Goal: Information Seeking & Learning: Learn about a topic

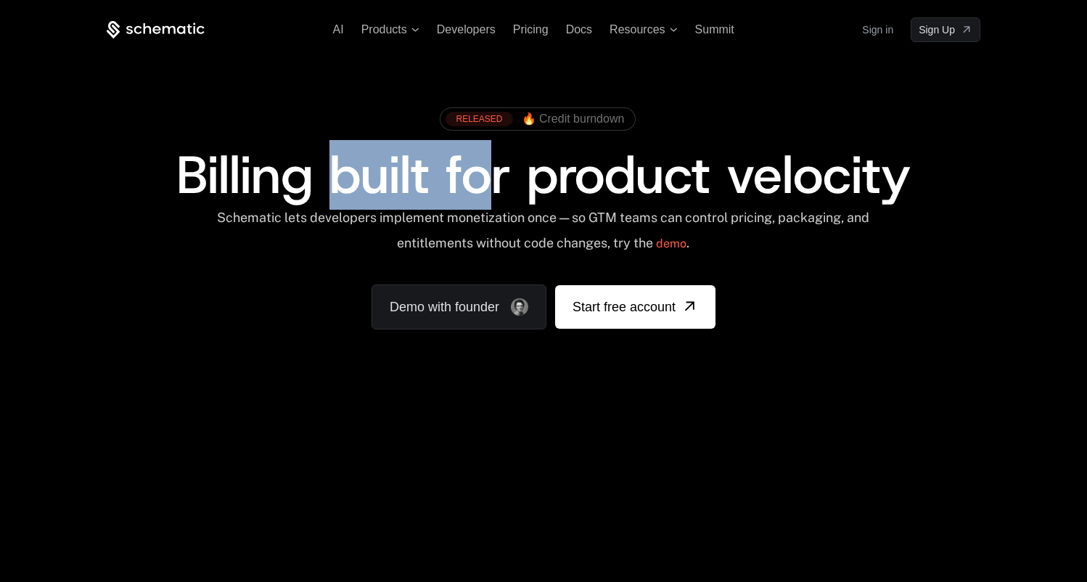
drag, startPoint x: 335, startPoint y: 182, endPoint x: 490, endPoint y: 182, distance: 154.6
click at [490, 182] on span "Billing built for product velocity" at bounding box center [543, 175] width 734 height 70
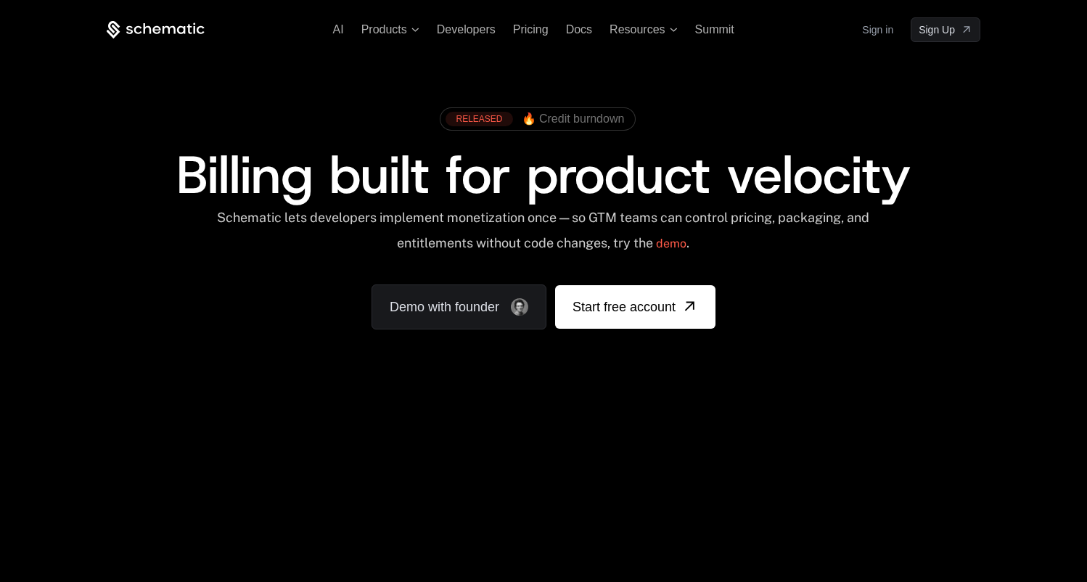
click at [703, 165] on span "Billing built for product velocity" at bounding box center [543, 175] width 734 height 70
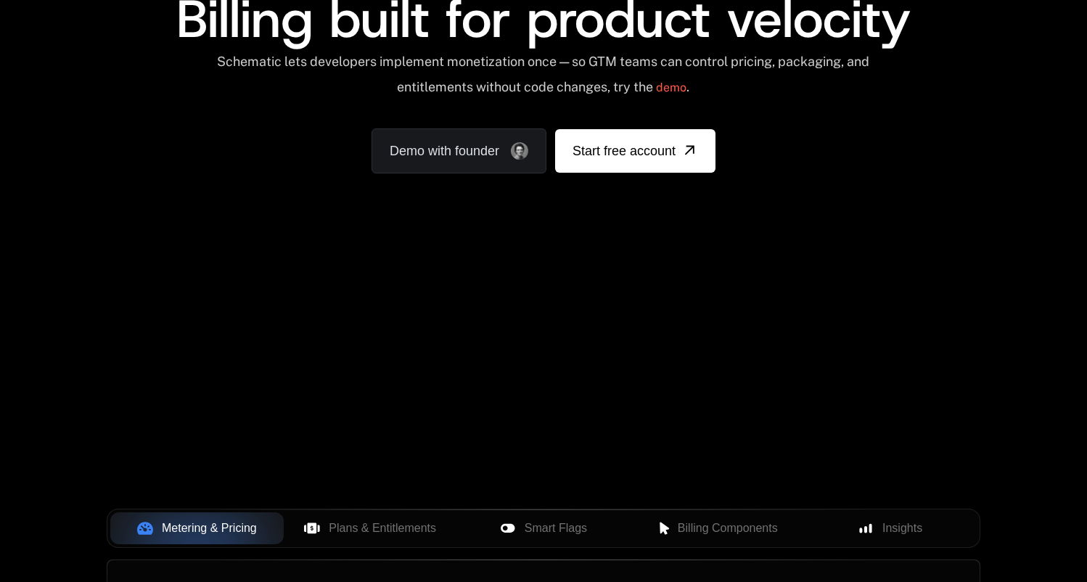
scroll to position [175, 0]
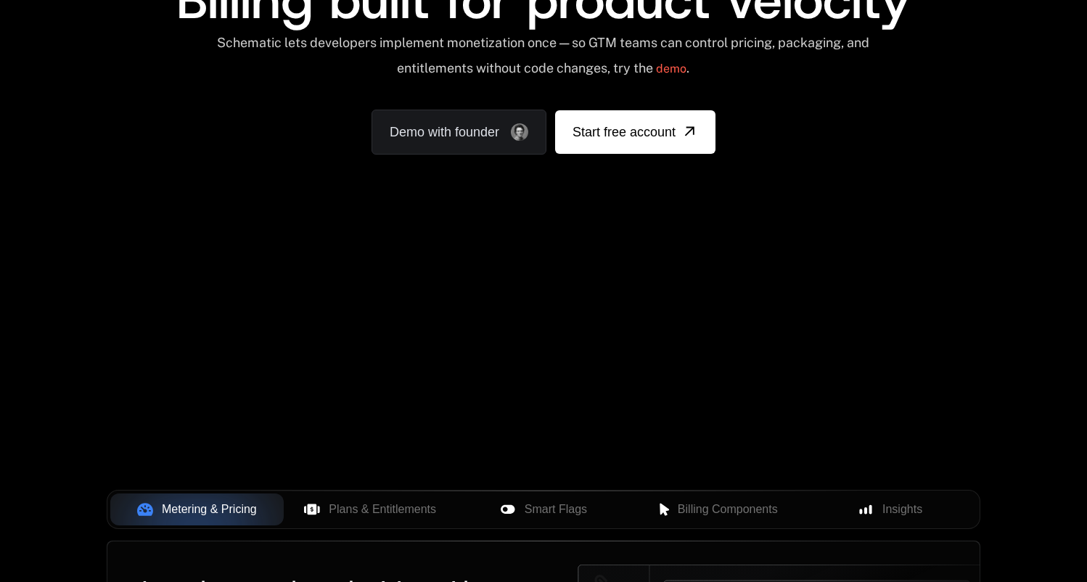
click at [705, 236] on div "AI Products Developers Pricing Docs Resources Summit Sign in Sign Up RELEASED 🔥…" at bounding box center [543, 42] width 1087 height 434
click at [708, 258] on div "AI Products Developers Pricing Docs Resources Summit Sign in Sign Up RELEASED 🔥…" at bounding box center [543, 42] width 1087 height 434
click at [726, 276] on div "Your browser does not support the video tag." at bounding box center [543, 253] width 943 height 611
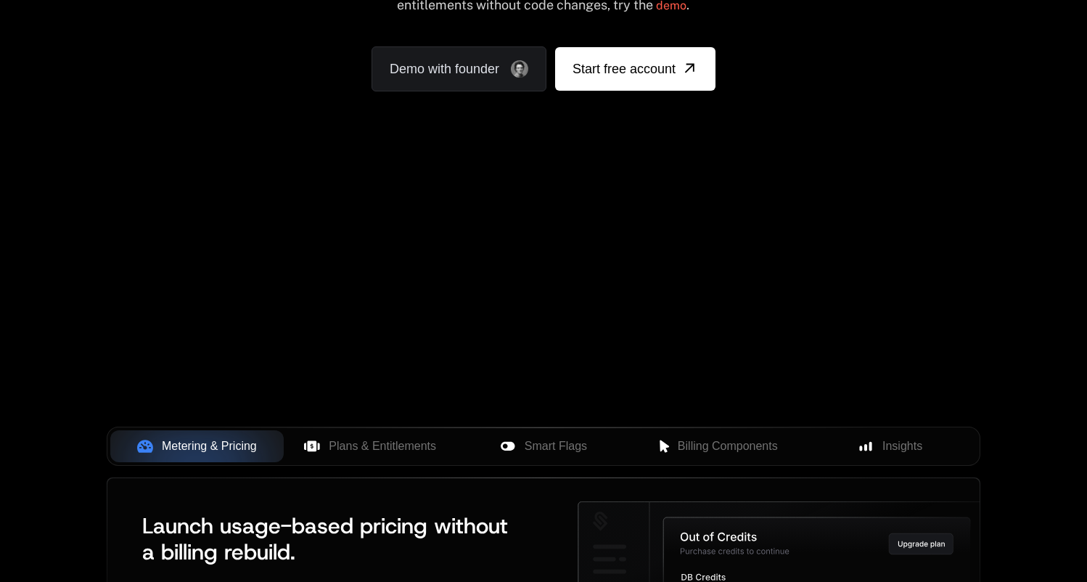
scroll to position [261, 0]
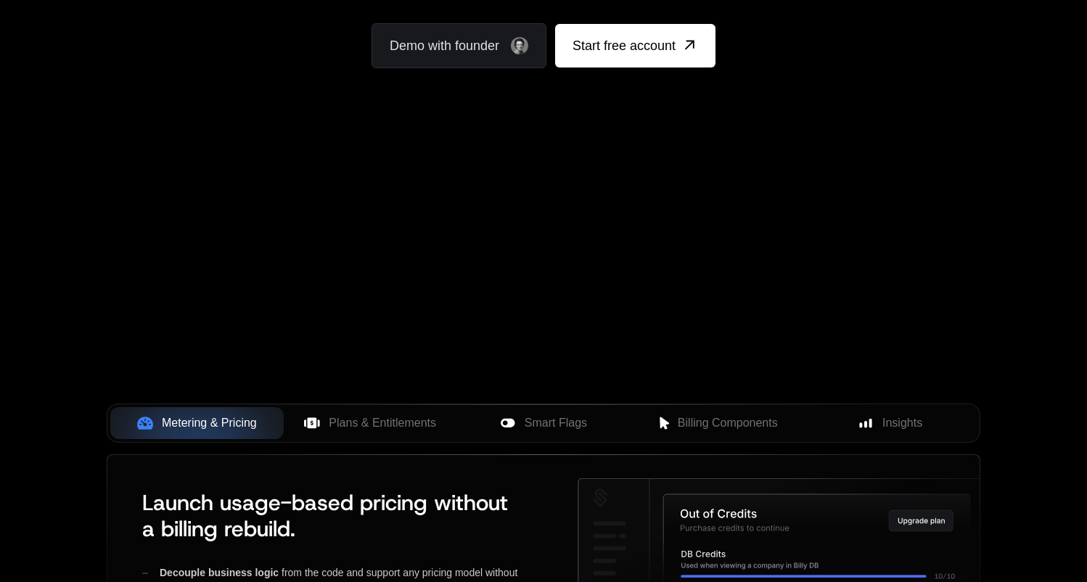
drag, startPoint x: 261, startPoint y: 254, endPoint x: 169, endPoint y: 254, distance: 91.4
click at [169, 254] on div "Your browser does not support the video tag." at bounding box center [543, 166] width 943 height 611
click at [409, 248] on div "Your browser does not support the video tag." at bounding box center [543, 166] width 943 height 611
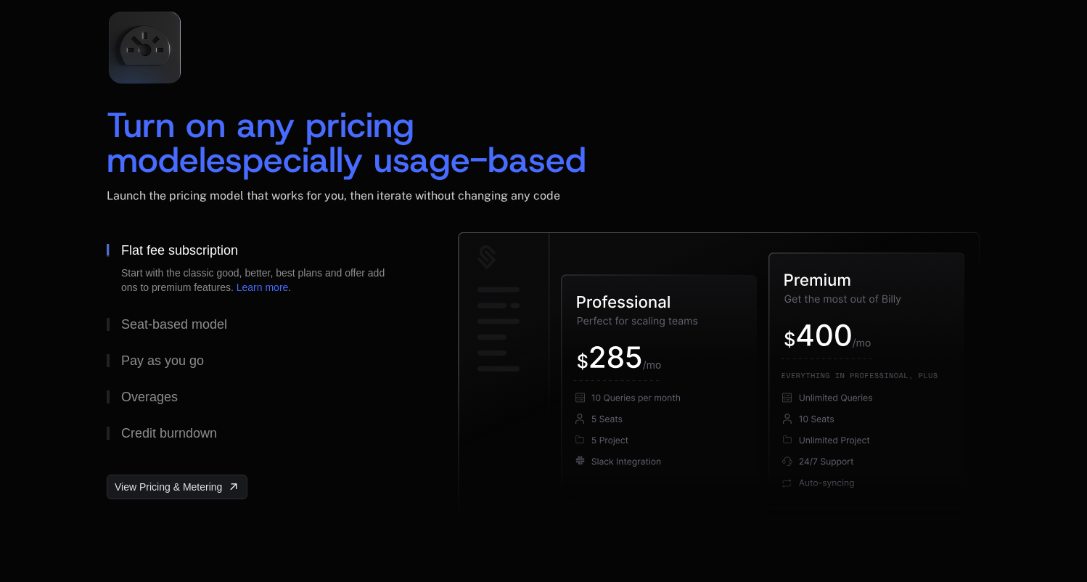
scroll to position [2282, 0]
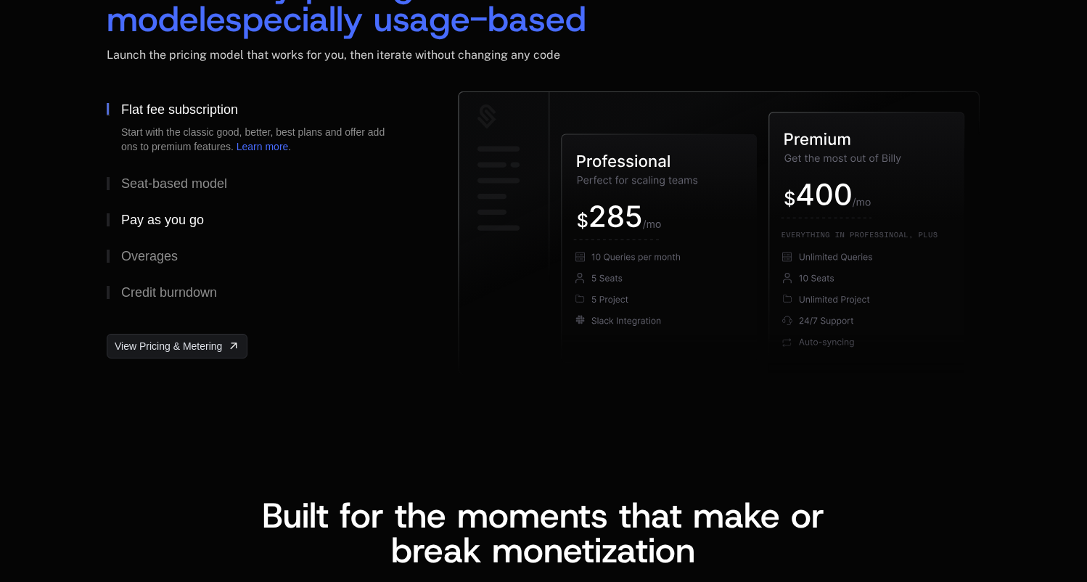
click at [202, 221] on div "Pay as you go" at bounding box center [162, 219] width 83 height 13
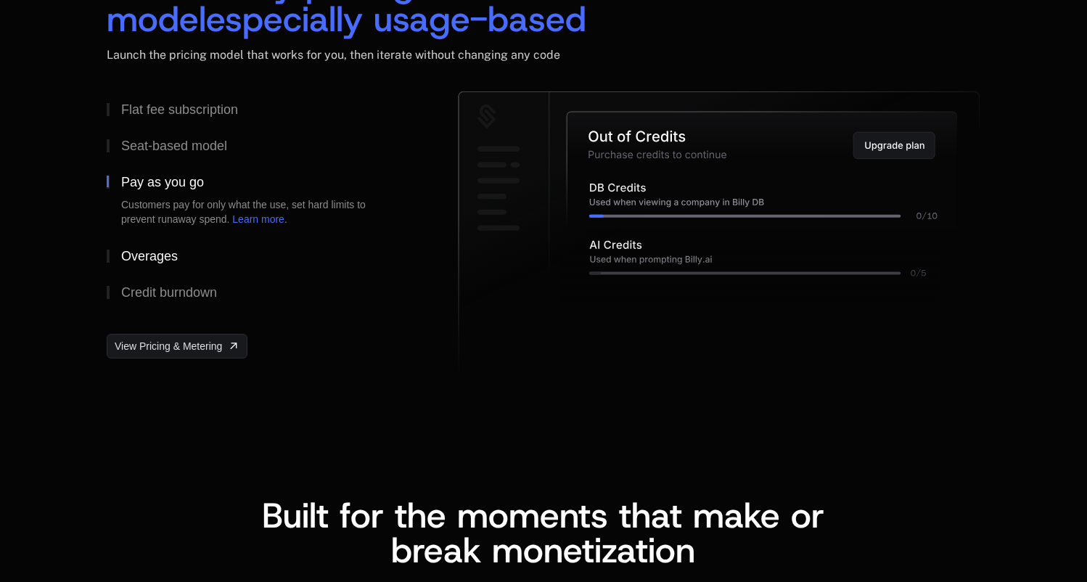
click at [173, 250] on div "Overages" at bounding box center [149, 256] width 57 height 13
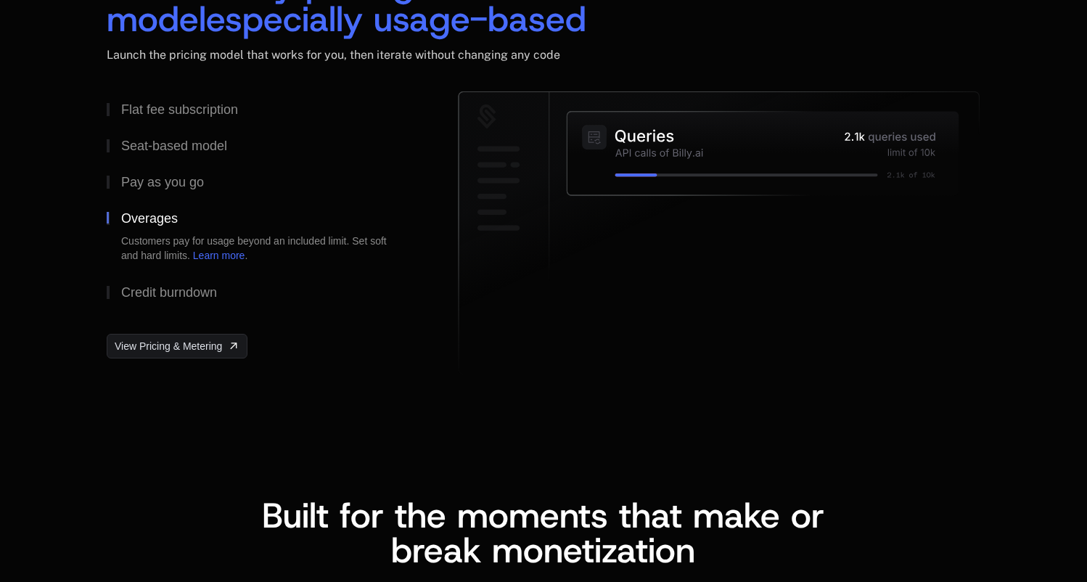
click at [675, 163] on icon at bounding box center [763, 153] width 392 height 84
click at [130, 272] on button "Overages Customers pay for usage beyond an included limit. Set soft and hard li…" at bounding box center [259, 237] width 305 height 74
click at [142, 277] on button "Credit burndown" at bounding box center [259, 292] width 305 height 36
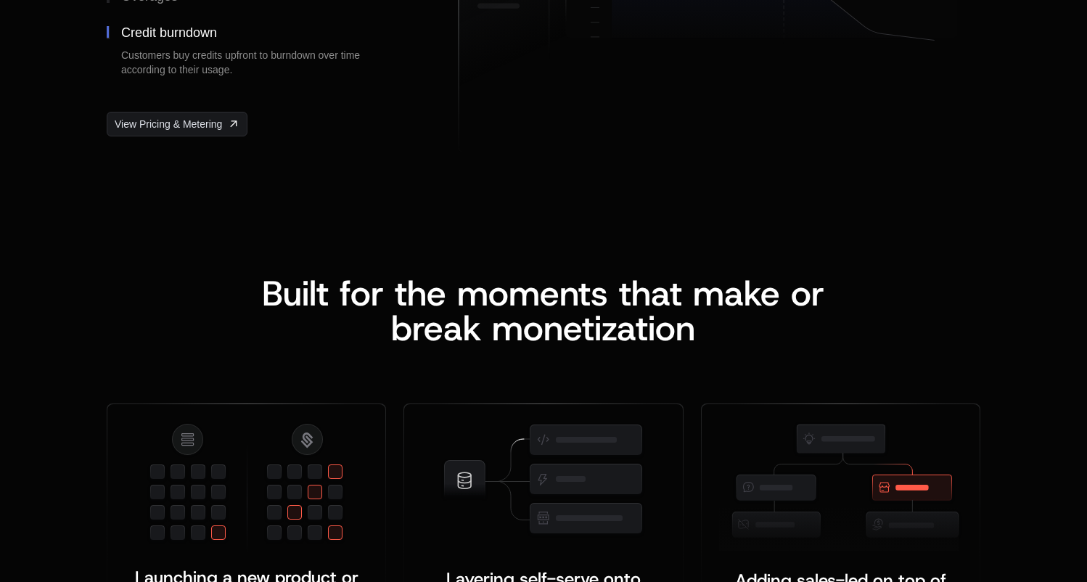
scroll to position [2523, 0]
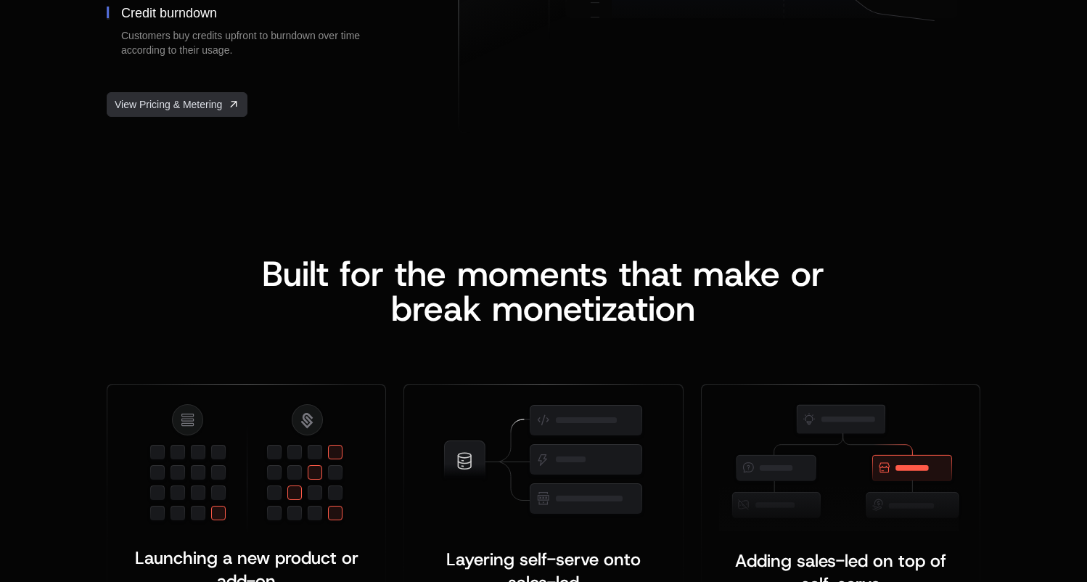
click at [214, 104] on span "View Pricing & Metering" at bounding box center [168, 104] width 107 height 15
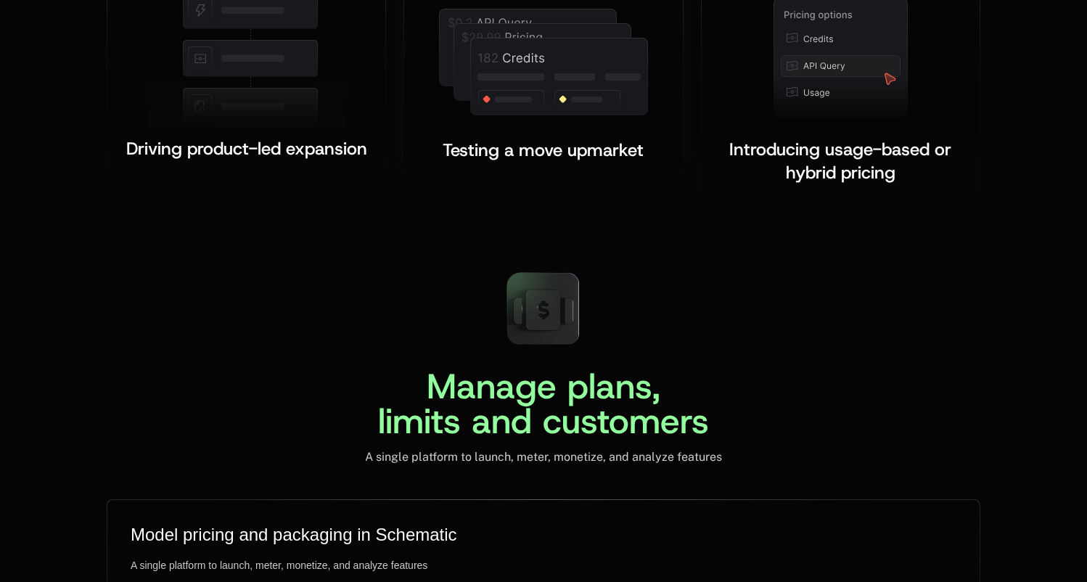
scroll to position [3190, 0]
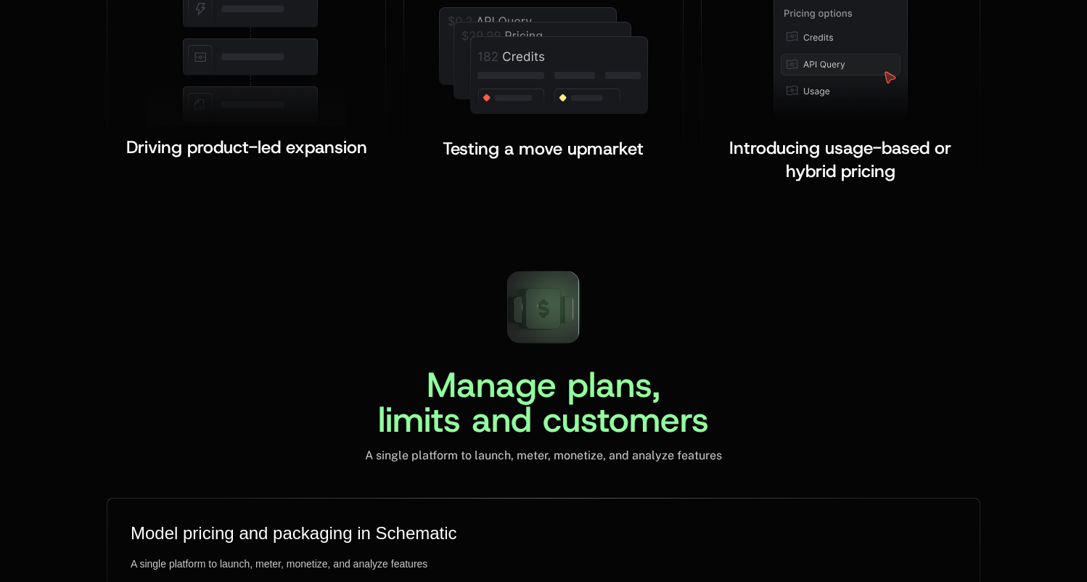
click at [488, 385] on span "Manage plans, limits and customers" at bounding box center [543, 401] width 331 height 81
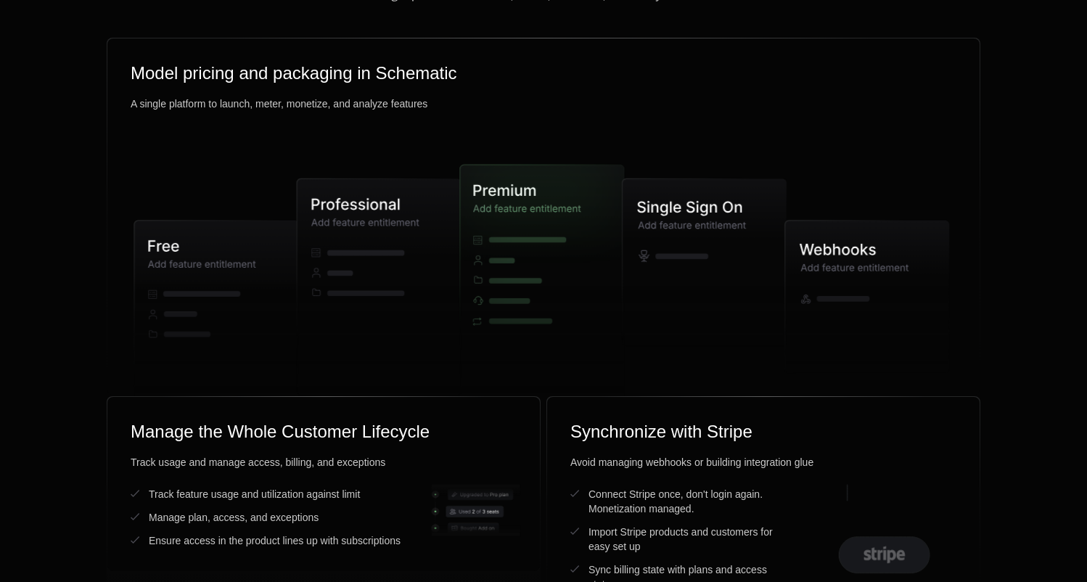
scroll to position [3752, 0]
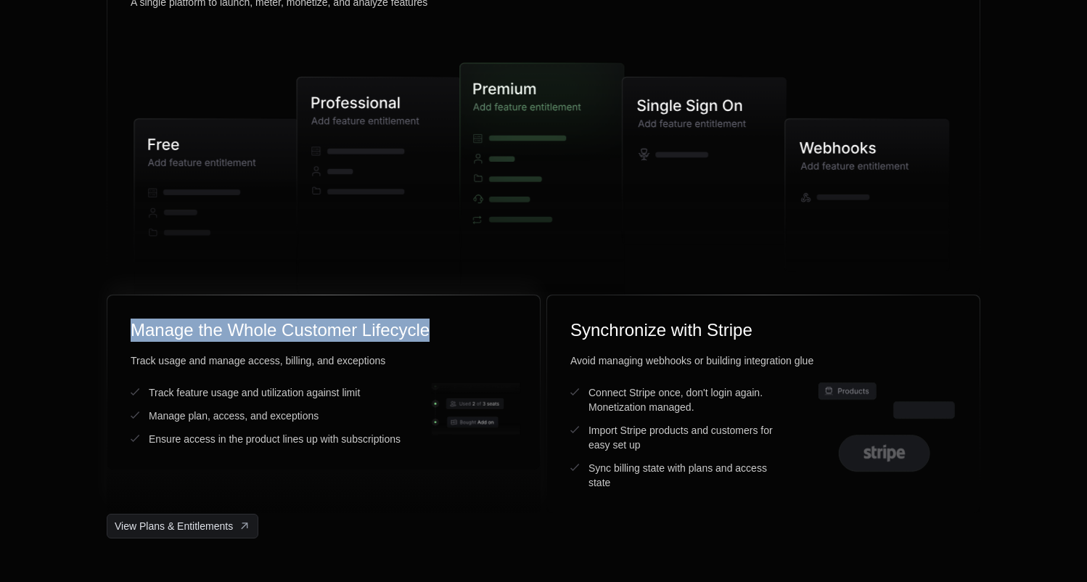
drag, startPoint x: 596, startPoint y: 164, endPoint x: 502, endPoint y: 318, distance: 180.1
click at [502, 319] on div "Manage plans, limits and customers A single platform to launch, meter, monetize…" at bounding box center [543, 117] width 943 height 841
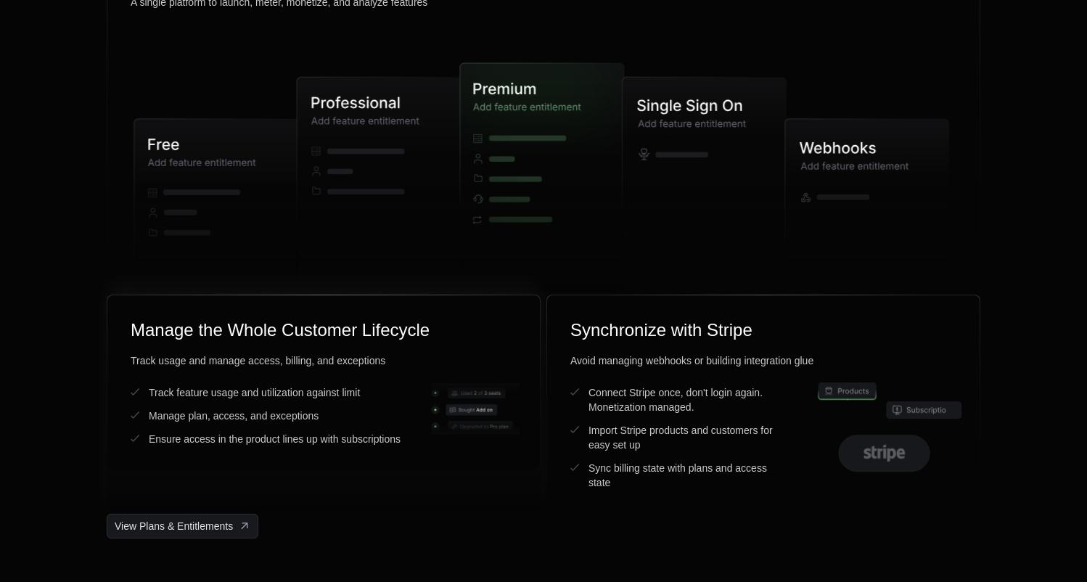
click at [483, 368] on div "Track usage and manage access, billing, and exceptions Track feature usage and …" at bounding box center [324, 399] width 386 height 93
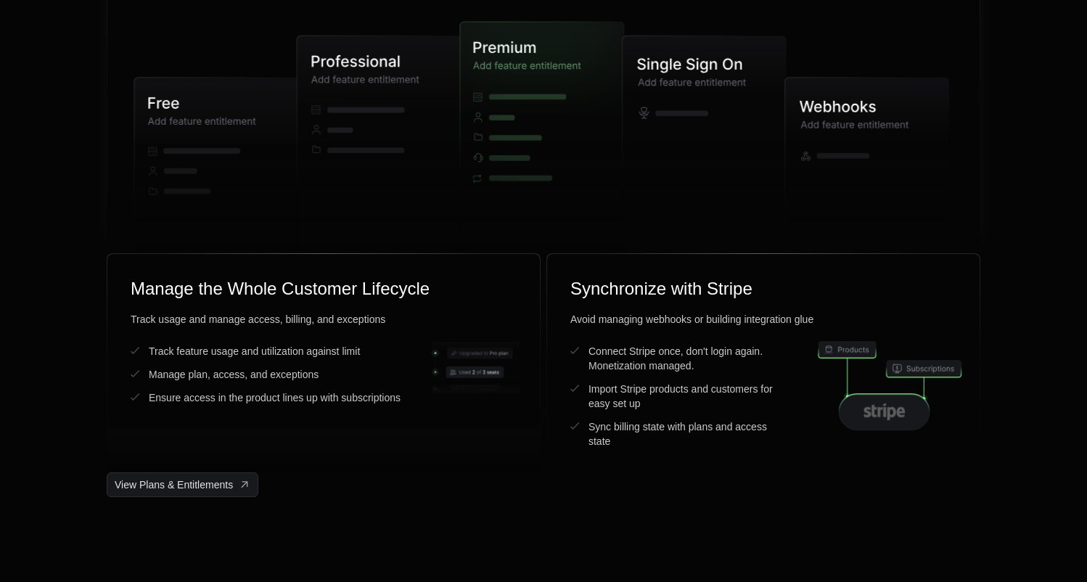
scroll to position [3739, 0]
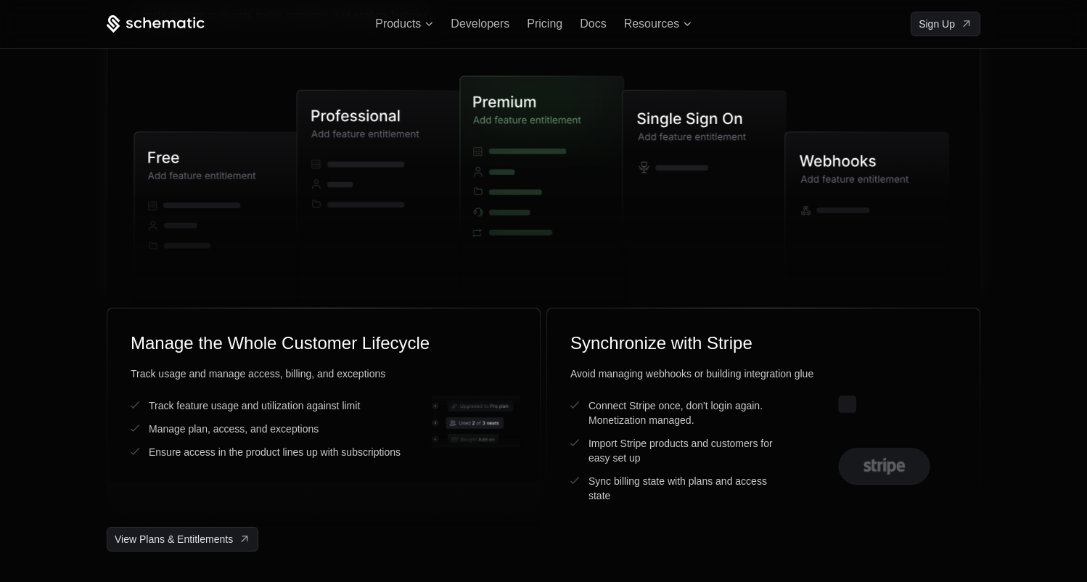
drag, startPoint x: 491, startPoint y: 197, endPoint x: 617, endPoint y: 294, distance: 158.8
click at [615, 293] on g at bounding box center [537, 195] width 278 height 348
click at [862, 161] on g at bounding box center [867, 208] width 164 height 152
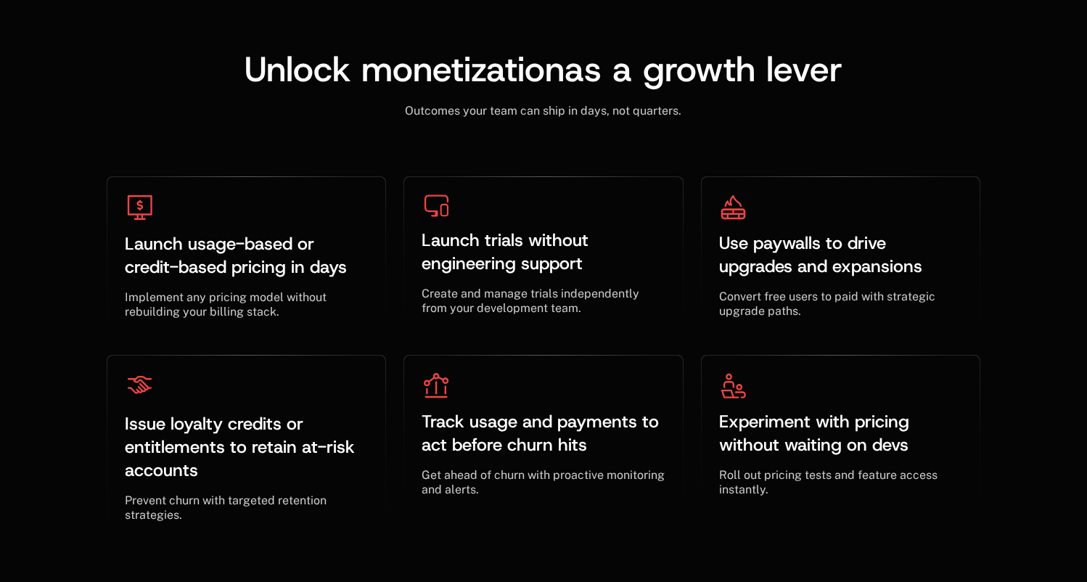
scroll to position [4370, 0]
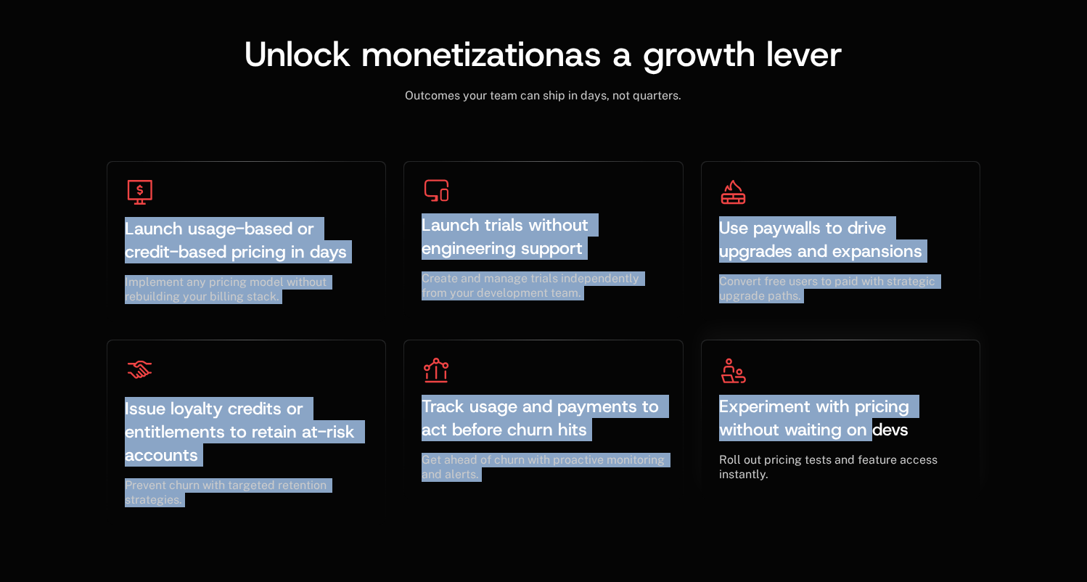
drag, startPoint x: 120, startPoint y: 236, endPoint x: 872, endPoint y: 422, distance: 773.7
click at [872, 422] on div "Launch usage-based or credit-based pricing in days ﻿ ﻿ Implement any pricing mo…" at bounding box center [544, 343] width 874 height 364
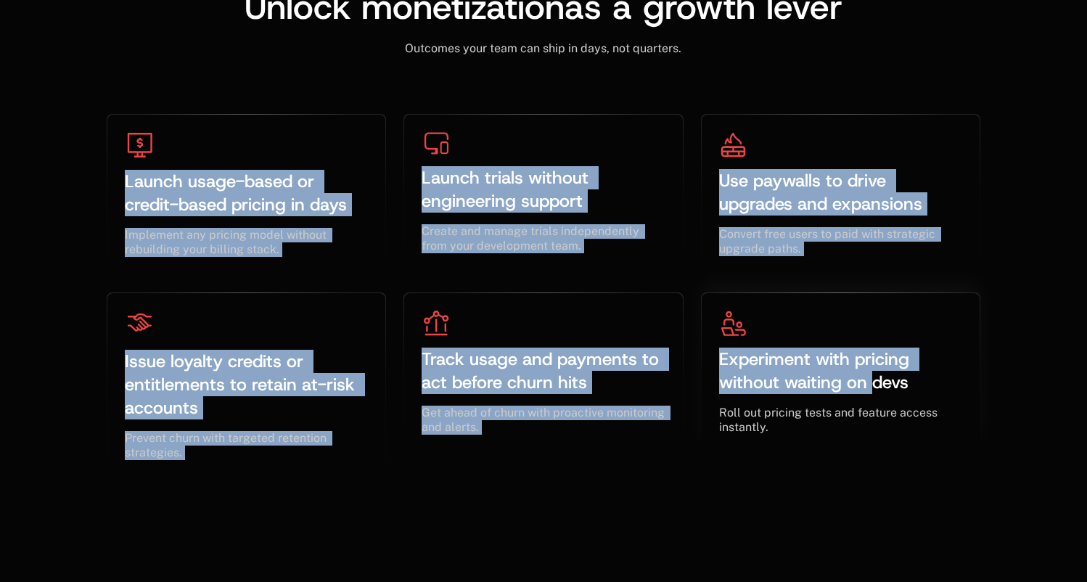
scroll to position [4448, 0]
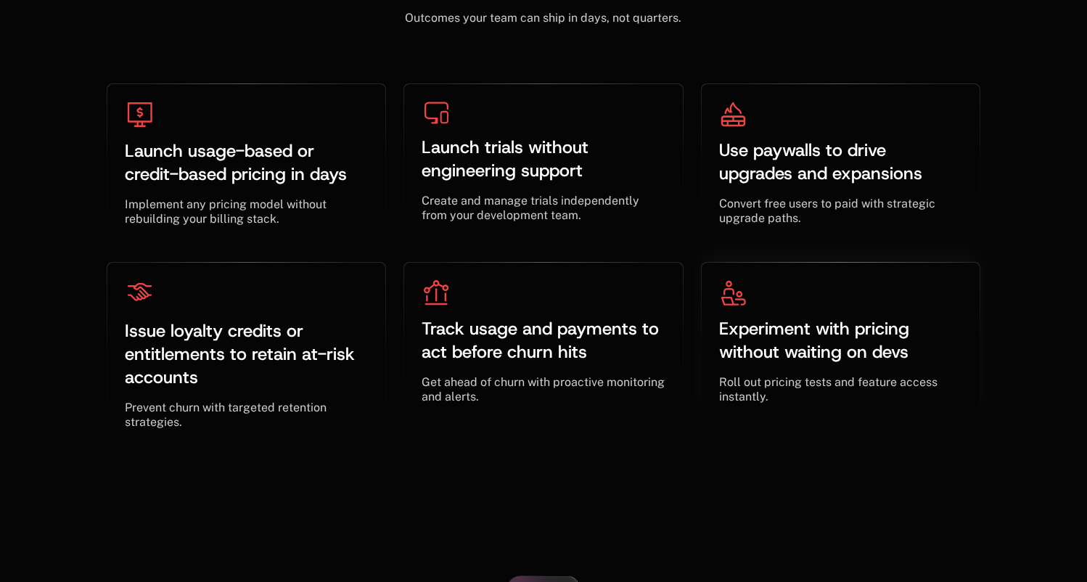
click at [870, 403] on div "Roll out pricing tests and feature access instantly. ﻿ ﻿" at bounding box center [840, 389] width 243 height 29
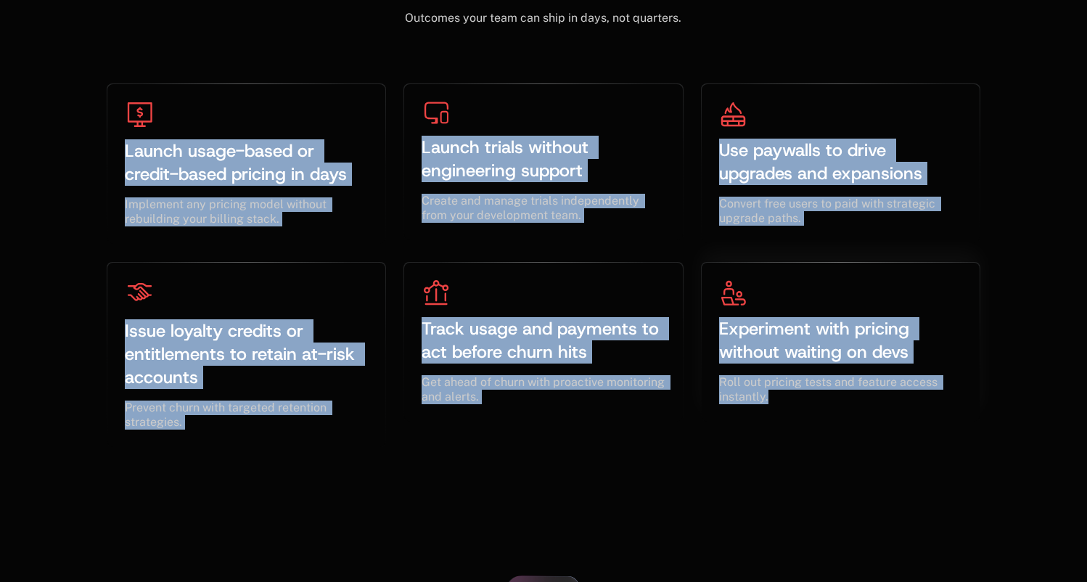
drag, startPoint x: 124, startPoint y: 155, endPoint x: 865, endPoint y: 400, distance: 780.5
click at [865, 400] on div "Launch usage-based or credit-based pricing in days ﻿ ﻿ Implement any pricing mo…" at bounding box center [544, 265] width 874 height 364
click at [634, 352] on div "Track usage and payments to act before churn hits ﻿ ﻿" at bounding box center [543, 340] width 243 height 46
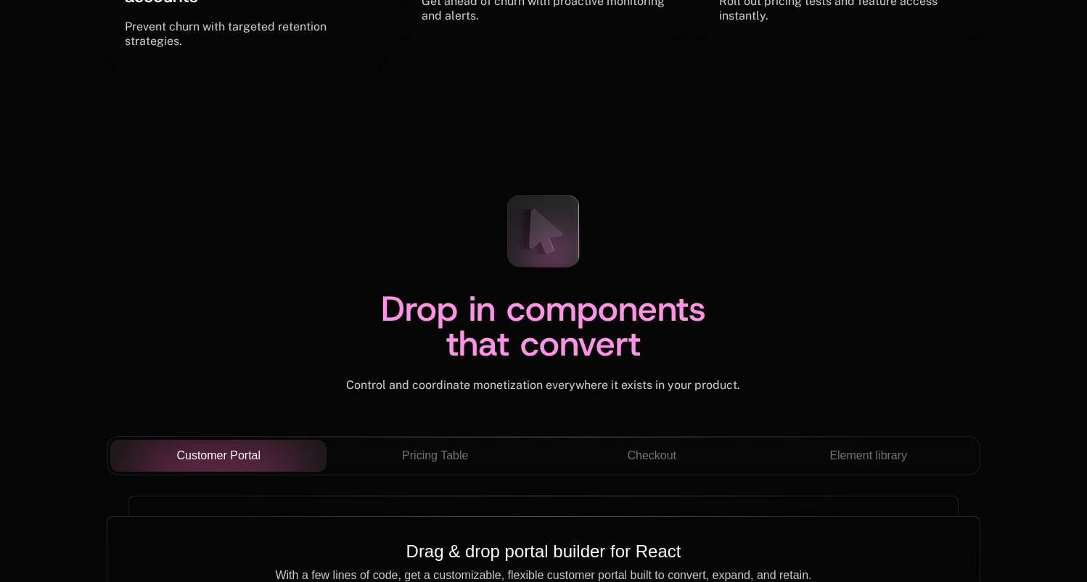
scroll to position [4880, 0]
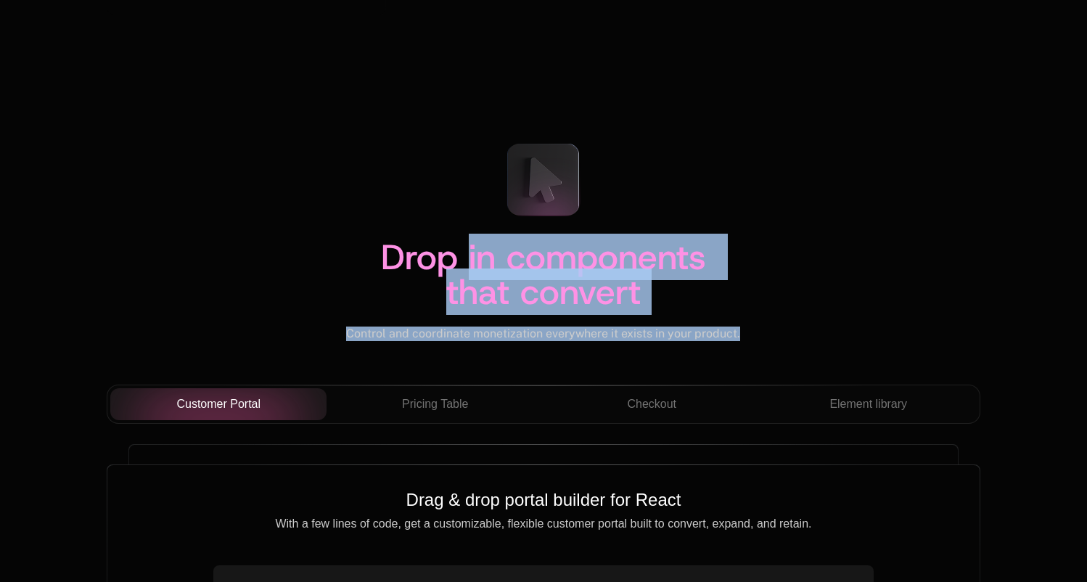
drag, startPoint x: 464, startPoint y: 278, endPoint x: 618, endPoint y: 371, distance: 179.7
click at [616, 371] on div "Drop in components that convert Control and coordinate monetization everywhere …" at bounding box center [544, 257] width 874 height 253
click at [618, 371] on div "Drop in components that convert Control and coordinate monetization everywhere …" at bounding box center [544, 257] width 874 height 253
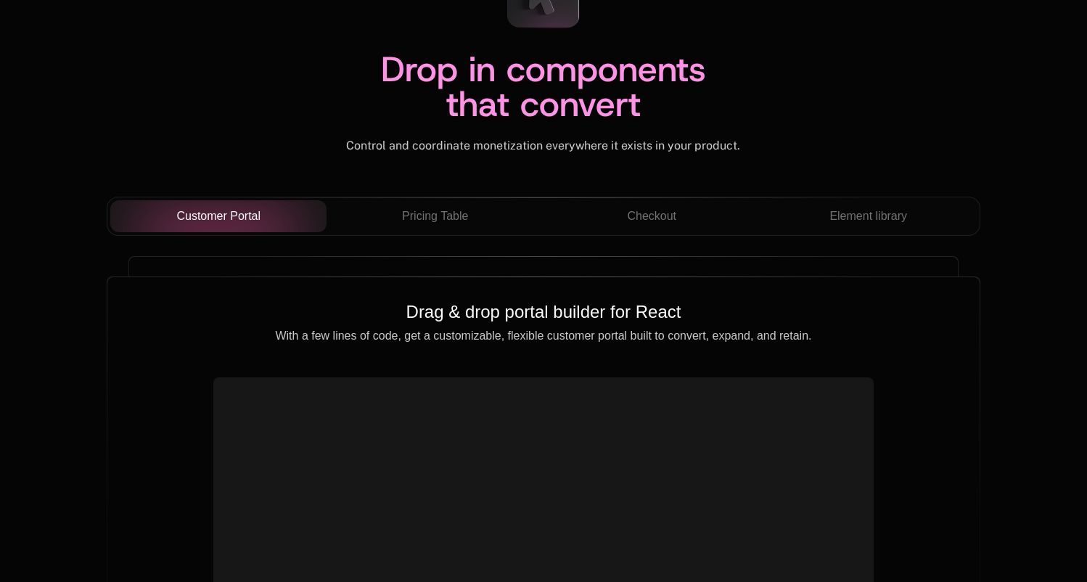
scroll to position [5080, 0]
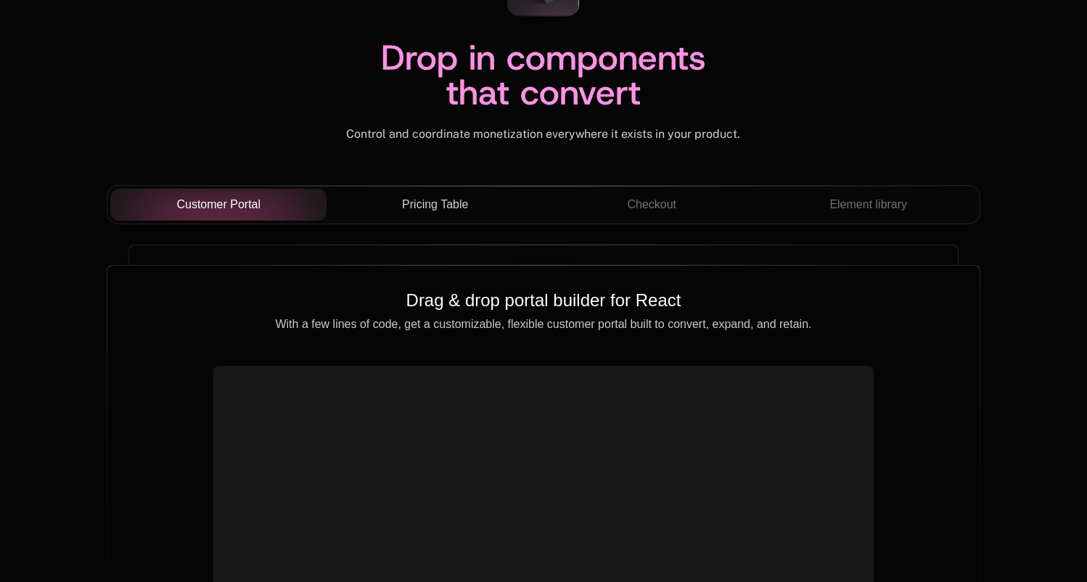
click at [435, 205] on span "Pricing Table" at bounding box center [435, 204] width 66 height 17
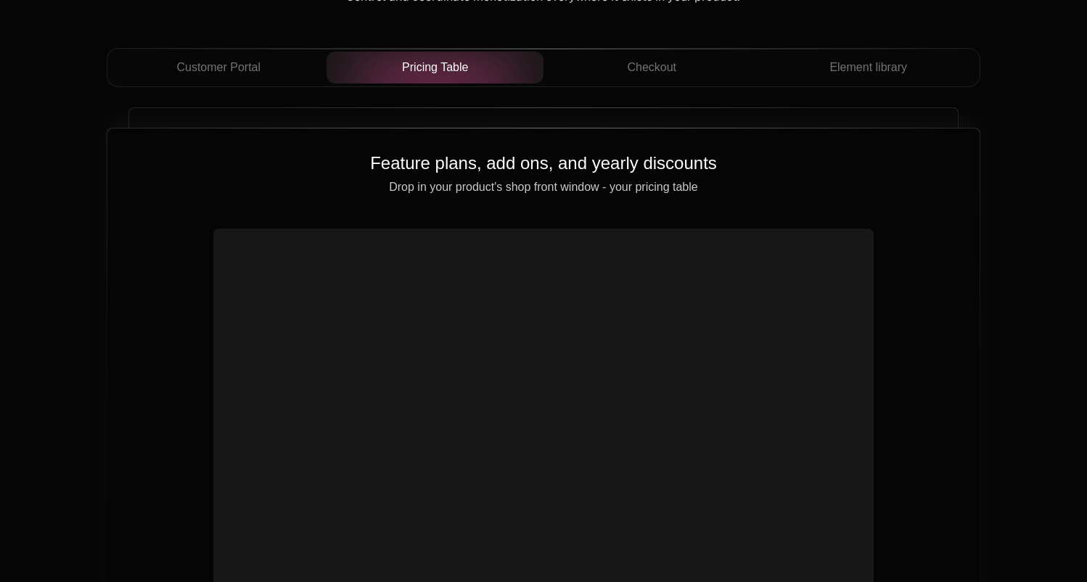
scroll to position [5218, 0]
click at [639, 75] on button "Checkout" at bounding box center [652, 66] width 217 height 32
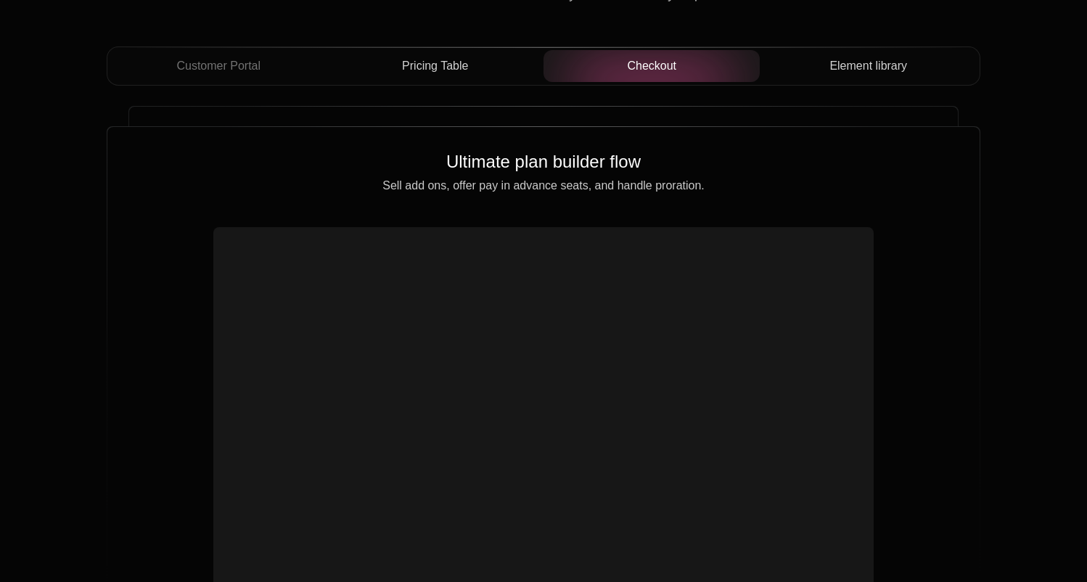
click at [893, 69] on span "Element library" at bounding box center [868, 65] width 78 height 17
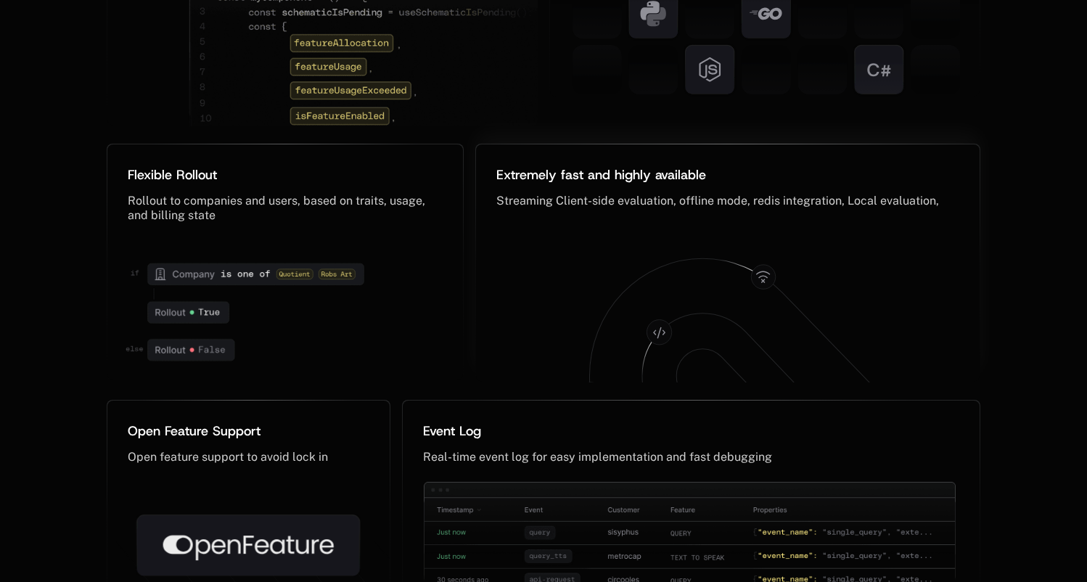
scroll to position [7181, 0]
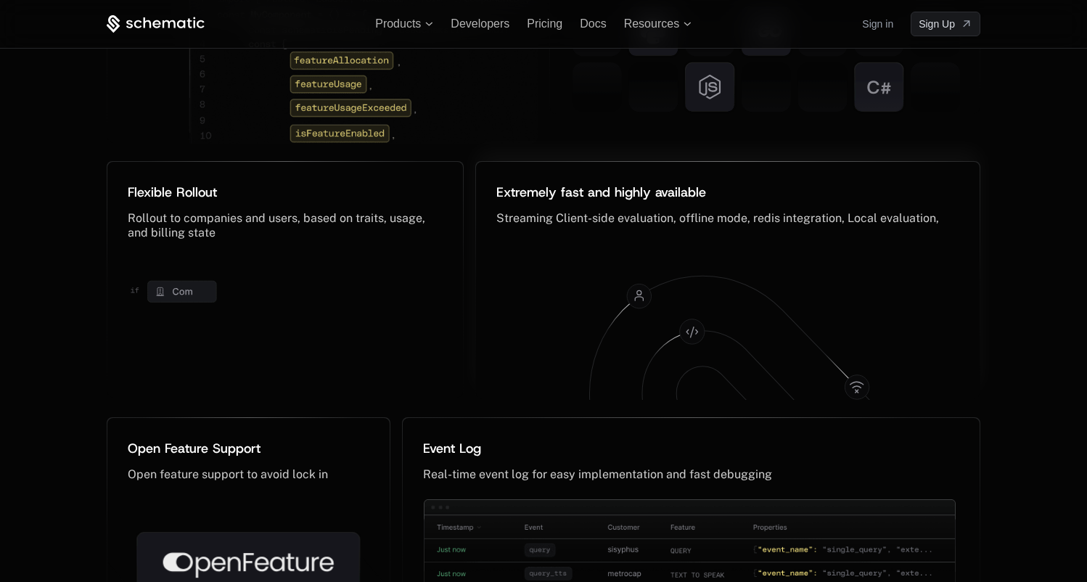
drag, startPoint x: 628, startPoint y: 307, endPoint x: 705, endPoint y: 286, distance: 79.0
click at [705, 286] on icon at bounding box center [743, 376] width 308 height 200
click at [665, 252] on icon at bounding box center [728, 325] width 475 height 156
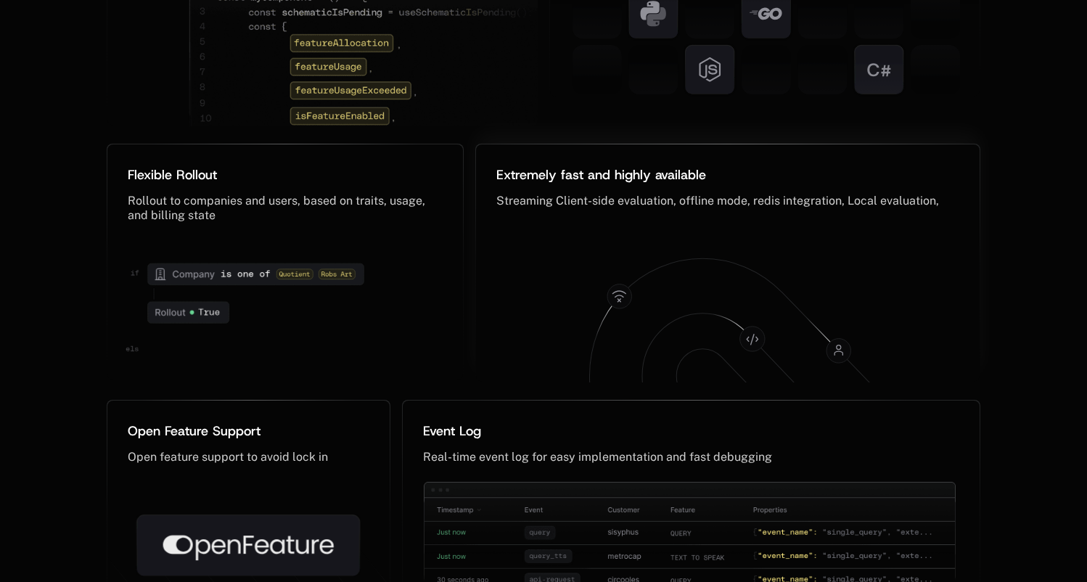
scroll to position [7079, 0]
click at [646, 272] on icon at bounding box center [728, 307] width 475 height 156
click at [649, 272] on icon at bounding box center [743, 358] width 308 height 200
click at [716, 250] on icon at bounding box center [728, 307] width 475 height 156
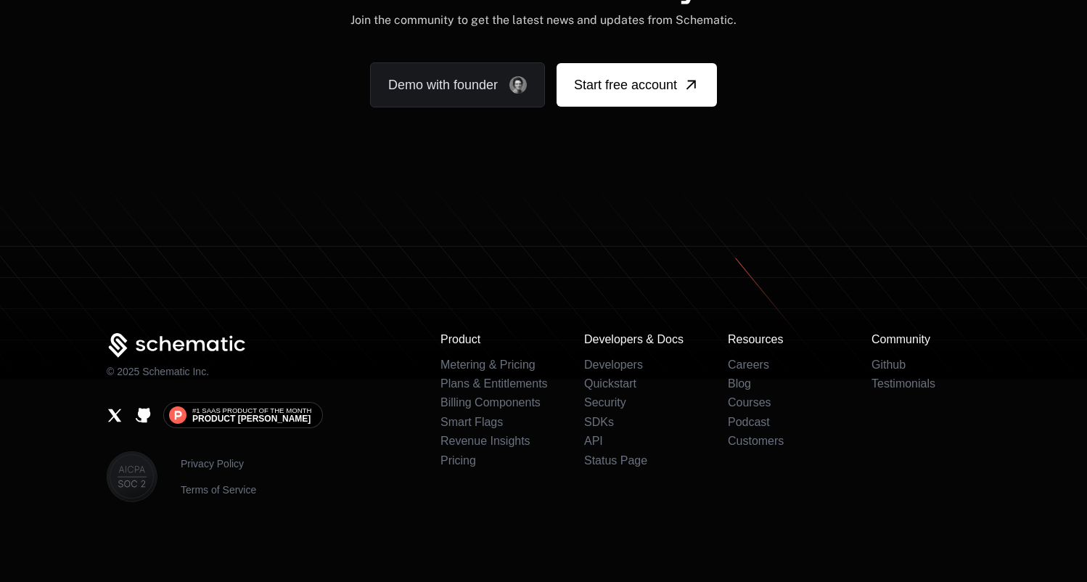
scroll to position [8925, 0]
drag, startPoint x: 710, startPoint y: 245, endPoint x: 517, endPoint y: 273, distance: 194.4
click at [518, 273] on icon at bounding box center [543, 302] width 1087 height 151
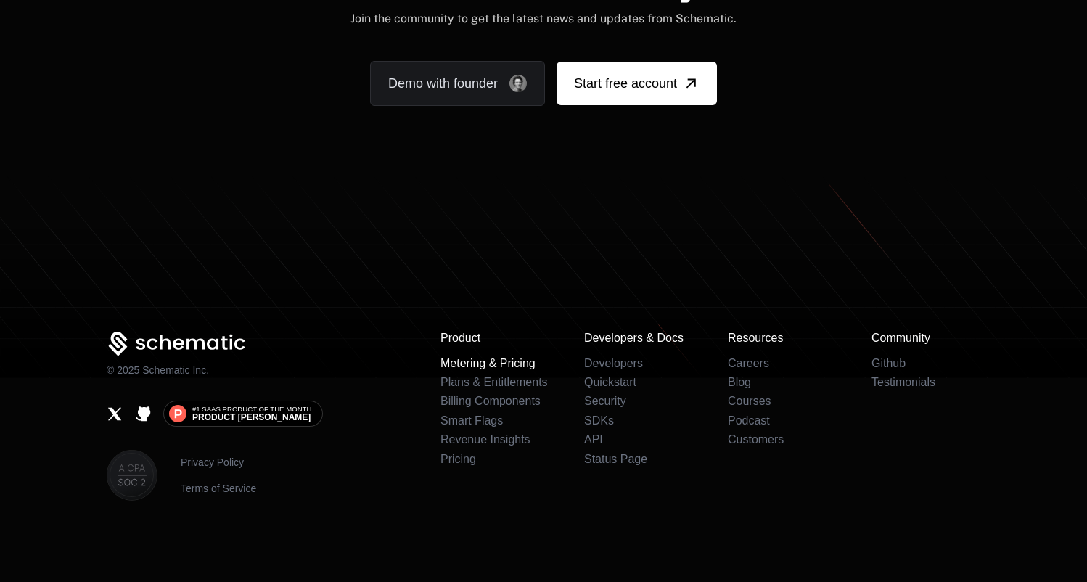
click at [488, 366] on link "Metering & Pricing" at bounding box center [487, 363] width 95 height 12
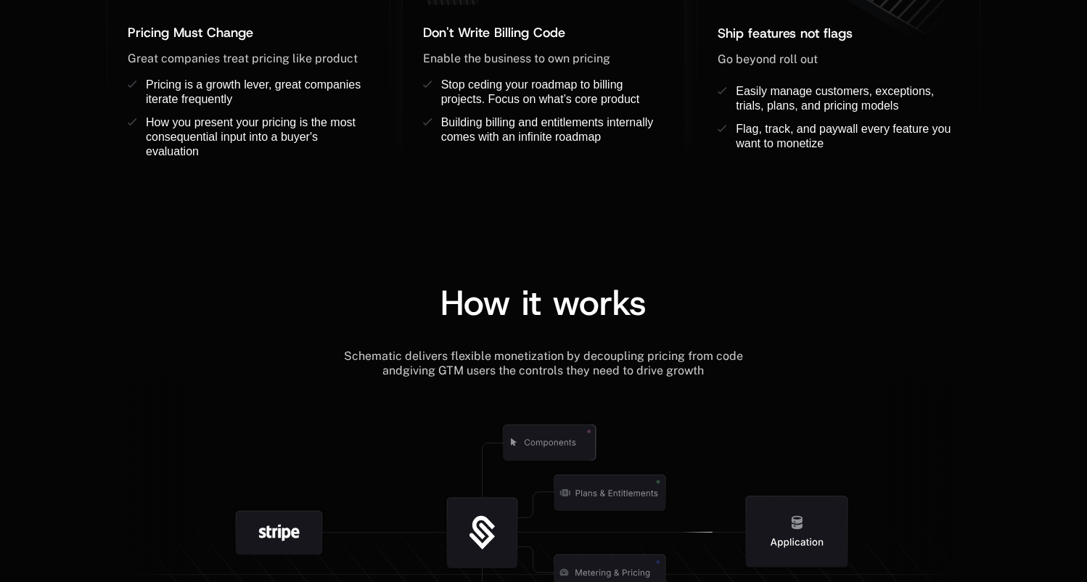
scroll to position [1425, 0]
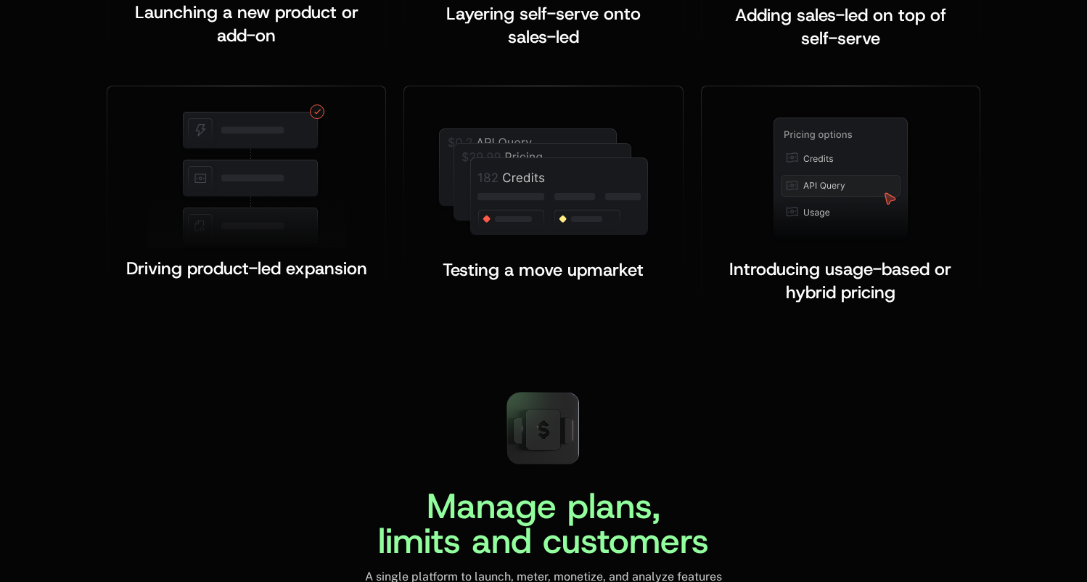
scroll to position [3033, 0]
